Goal: Task Accomplishment & Management: Use online tool/utility

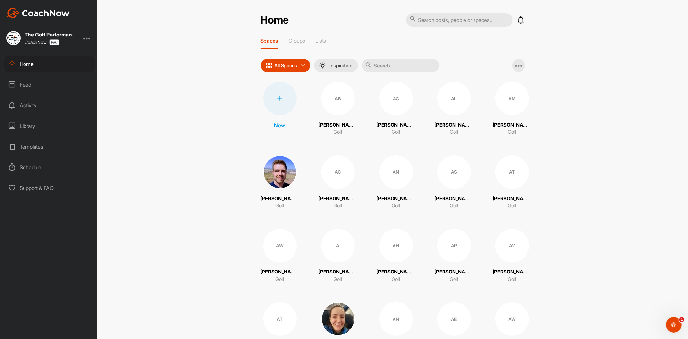
click at [408, 61] on input "text" at bounding box center [400, 65] width 77 height 13
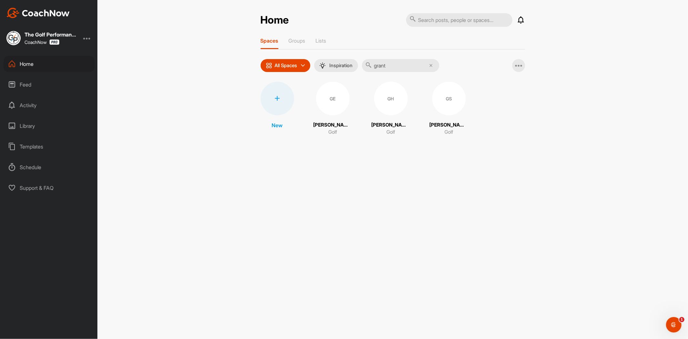
type input "grant"
click at [267, 95] on div at bounding box center [278, 99] width 34 height 34
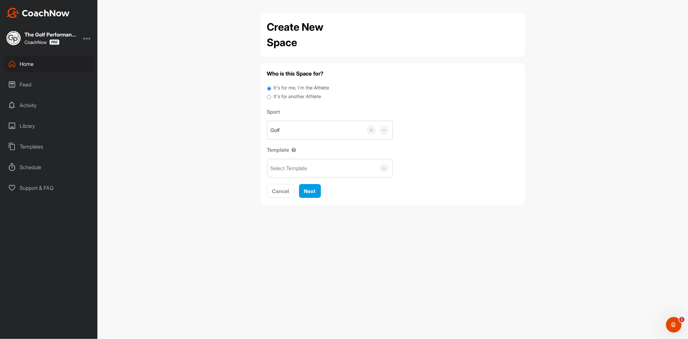
click at [269, 96] on input "It's for another Athlete" at bounding box center [269, 97] width 4 height 9
radio input "true"
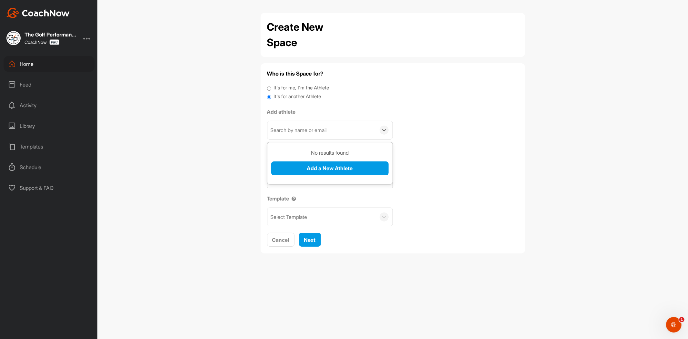
click at [314, 129] on div "Search by name or email" at bounding box center [299, 130] width 56 height 8
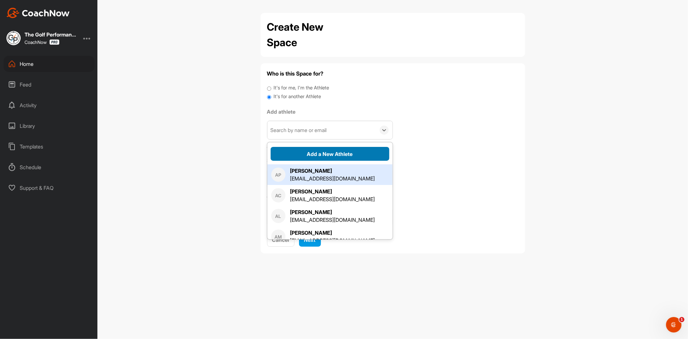
click at [320, 152] on button "Add a New Athlete" at bounding box center [330, 154] width 119 height 14
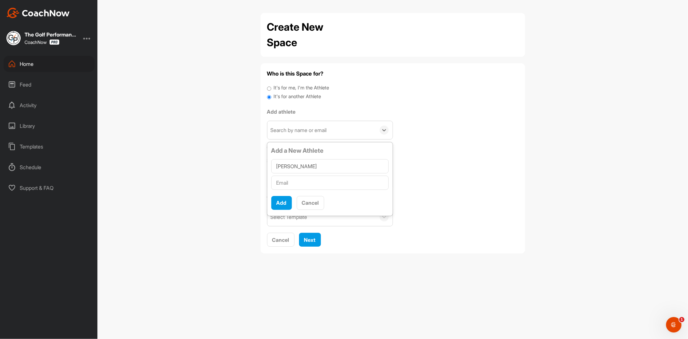
type input "[PERSON_NAME]"
click at [313, 183] on input "text" at bounding box center [329, 183] width 117 height 14
click at [295, 181] on input "text" at bounding box center [329, 183] width 117 height 14
paste input "[DOMAIN_NAME][EMAIL_ADDRESS][PERSON_NAME][DOMAIN_NAME]"
type input "[DOMAIN_NAME][EMAIL_ADDRESS][PERSON_NAME][DOMAIN_NAME]"
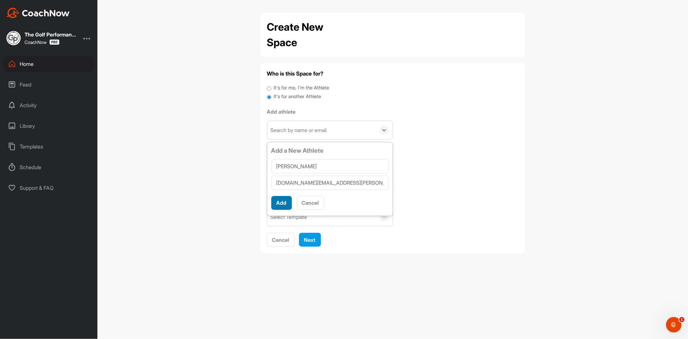
scroll to position [4, 0]
click at [284, 207] on button "Add" at bounding box center [281, 203] width 21 height 14
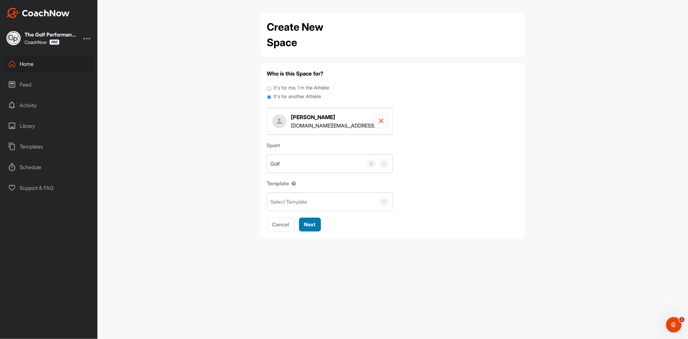
click at [309, 228] on div "Next" at bounding box center [310, 224] width 12 height 8
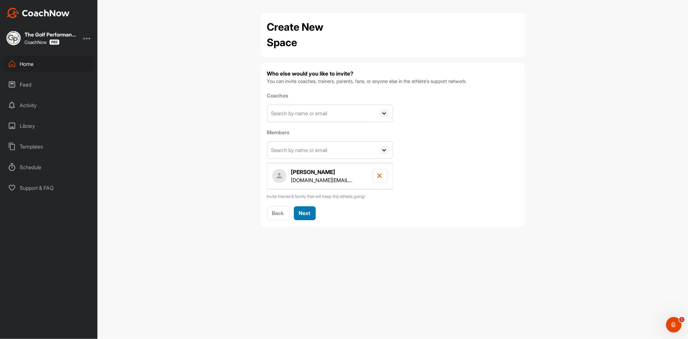
click at [308, 216] on span "Next" at bounding box center [305, 213] width 12 height 6
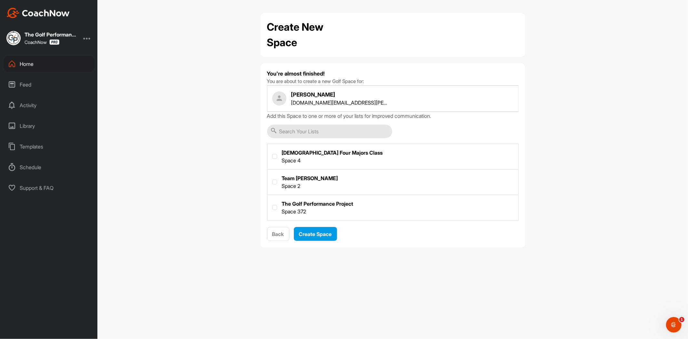
click at [296, 215] on label at bounding box center [392, 207] width 251 height 24
click at [273, 205] on input "checkbox" at bounding box center [272, 205] width 0 height 0
checkbox input "true"
click at [321, 237] on div "Create Space" at bounding box center [315, 234] width 33 height 8
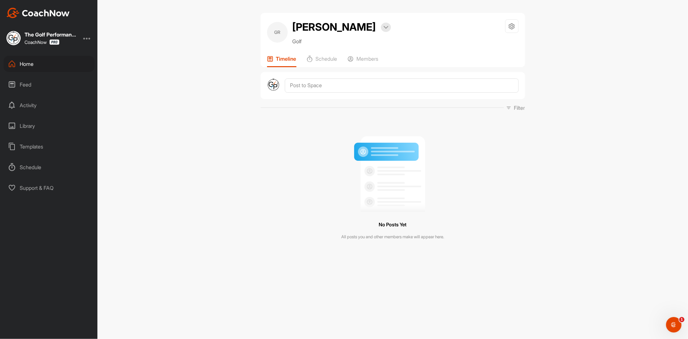
click at [224, 140] on div "GR [PERSON_NAME] Bookings Golf Space Settings Your Notifications Timeline Sched…" at bounding box center [392, 169] width 591 height 339
